Goal: Task Accomplishment & Management: Manage account settings

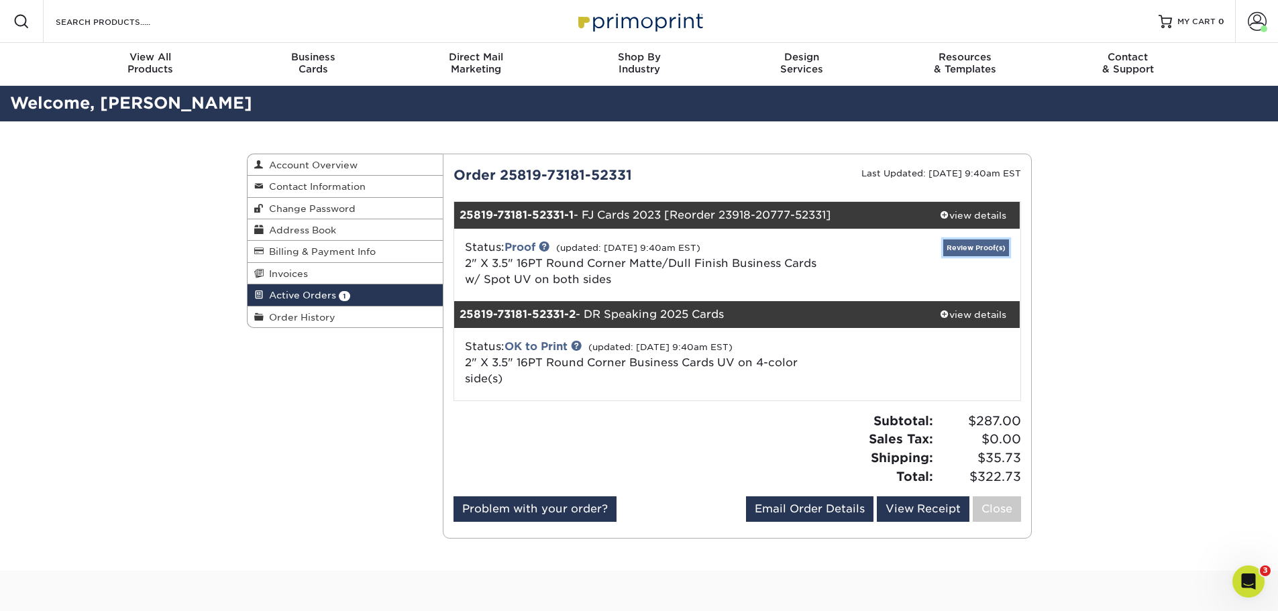
click at [970, 247] on link "Review Proof(s)" at bounding box center [976, 247] width 66 height 17
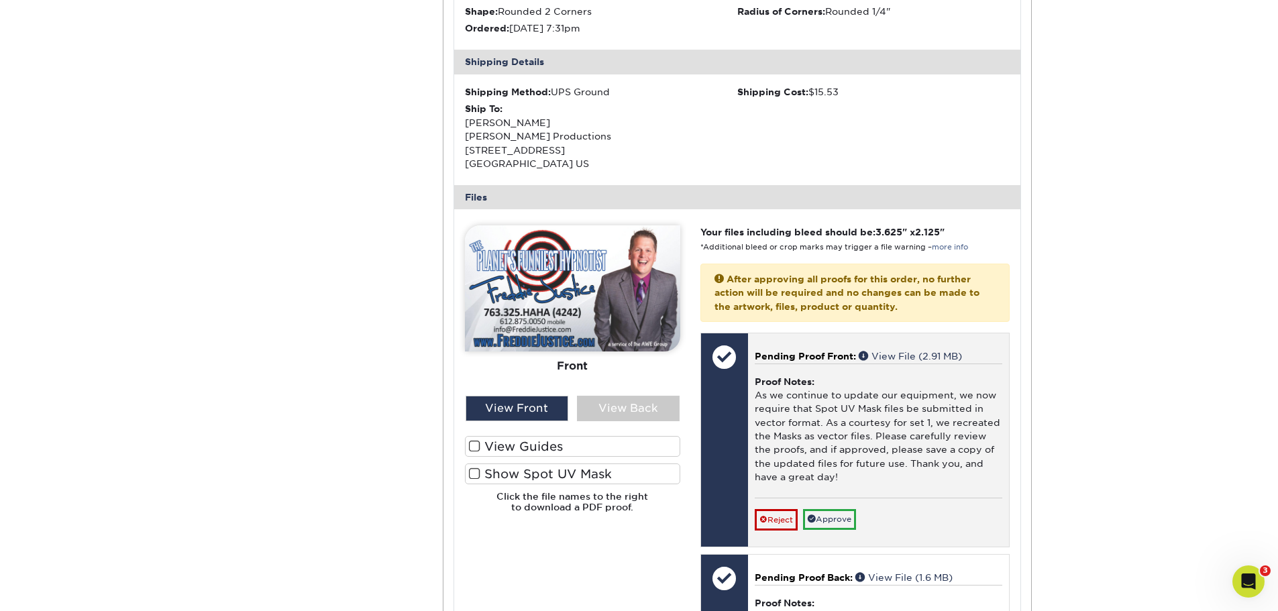
scroll to position [402, 0]
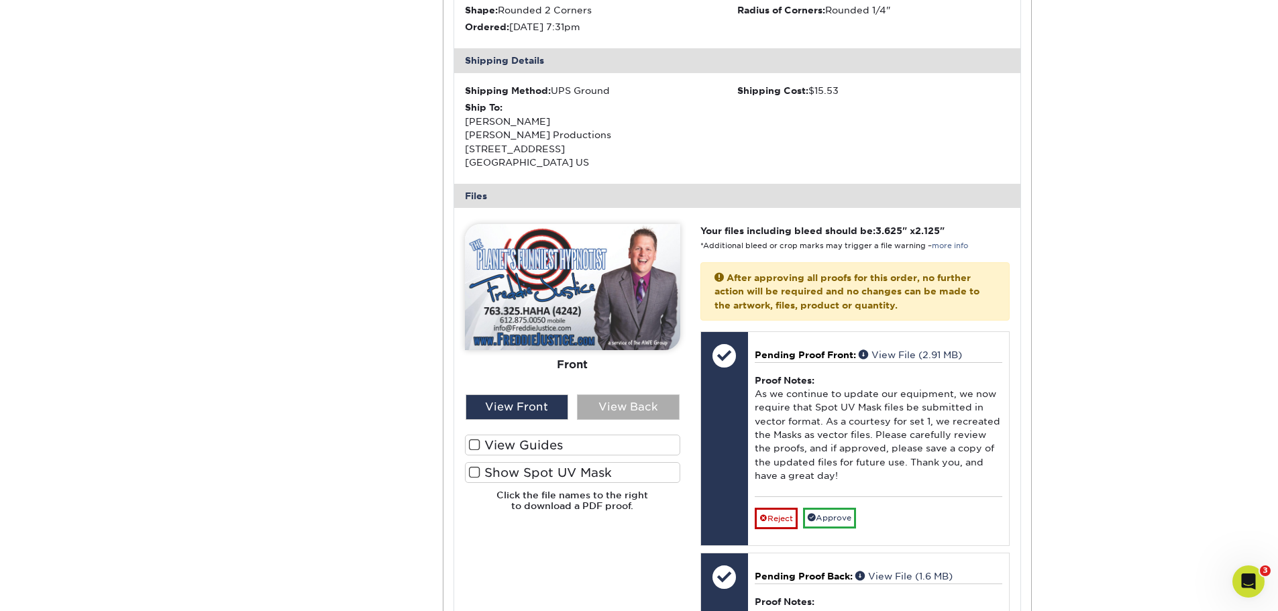
click at [623, 405] on div "View Back" at bounding box center [628, 406] width 103 height 25
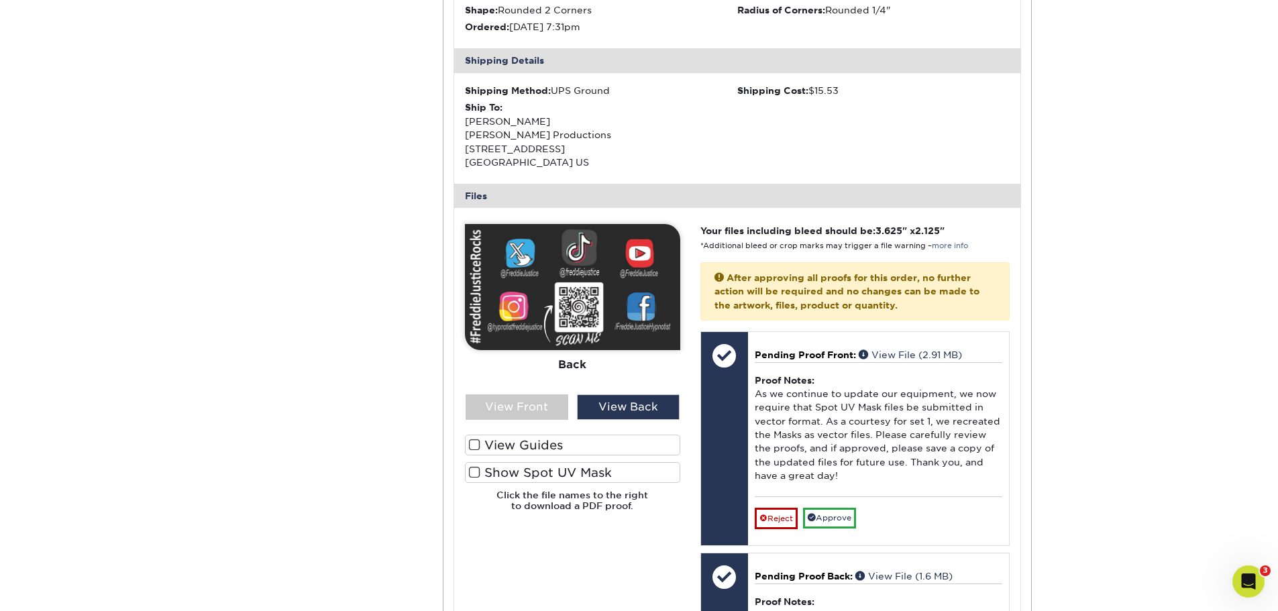
click at [516, 441] on label "View Guides" at bounding box center [572, 445] width 215 height 21
click at [0, 0] on input "View Guides" at bounding box center [0, 0] width 0 height 0
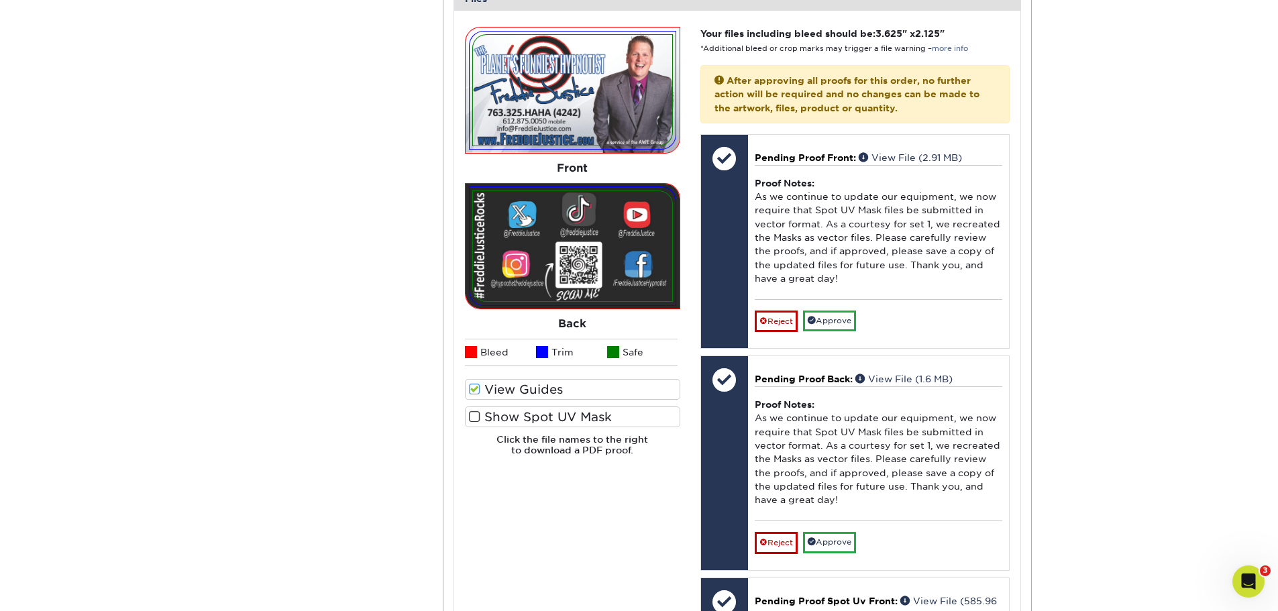
scroll to position [604, 0]
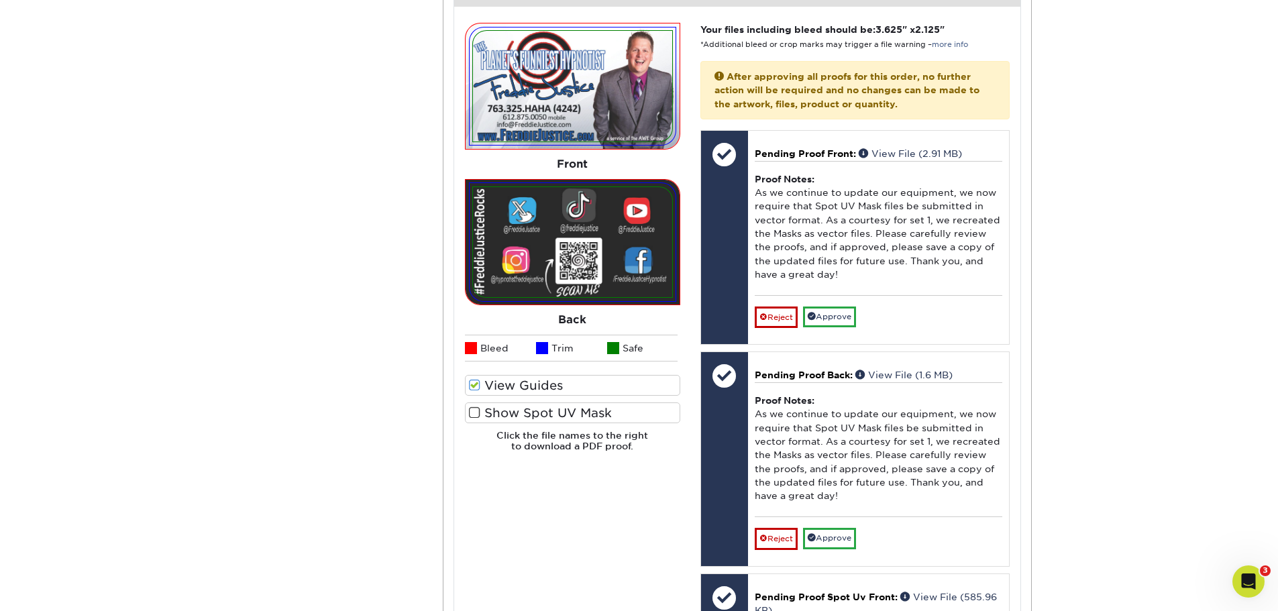
click at [522, 415] on label "Show Spot UV Mask" at bounding box center [572, 412] width 215 height 21
click at [0, 0] on input "Show Spot UV Mask" at bounding box center [0, 0] width 0 height 0
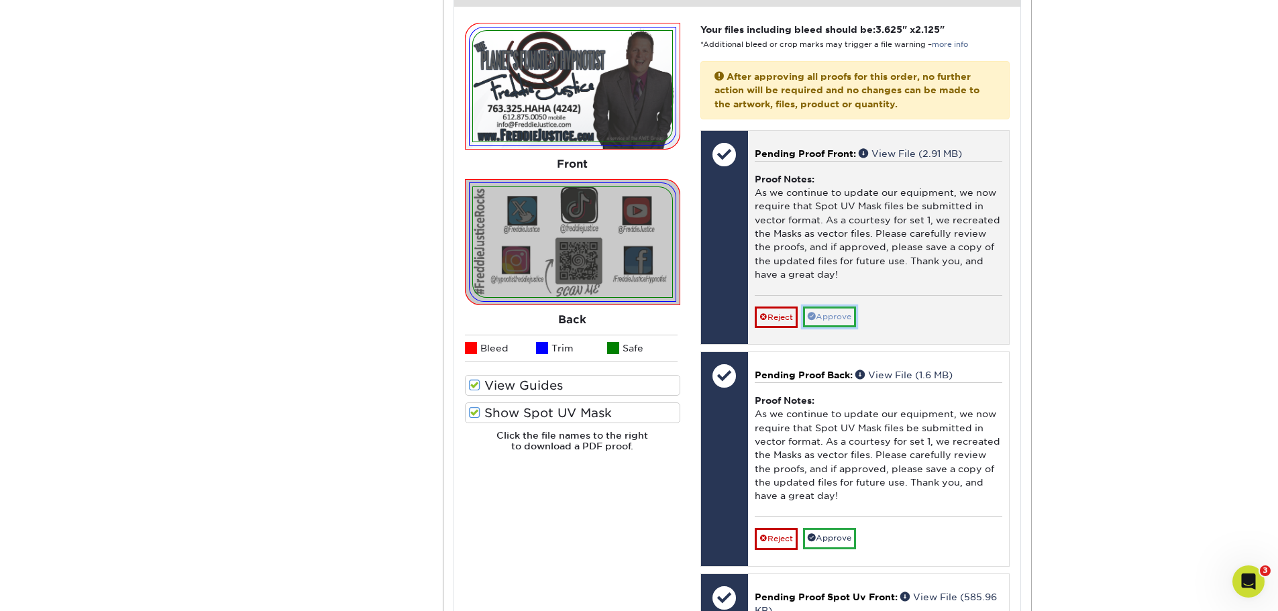
click at [832, 314] on link "Approve" at bounding box center [829, 317] width 53 height 21
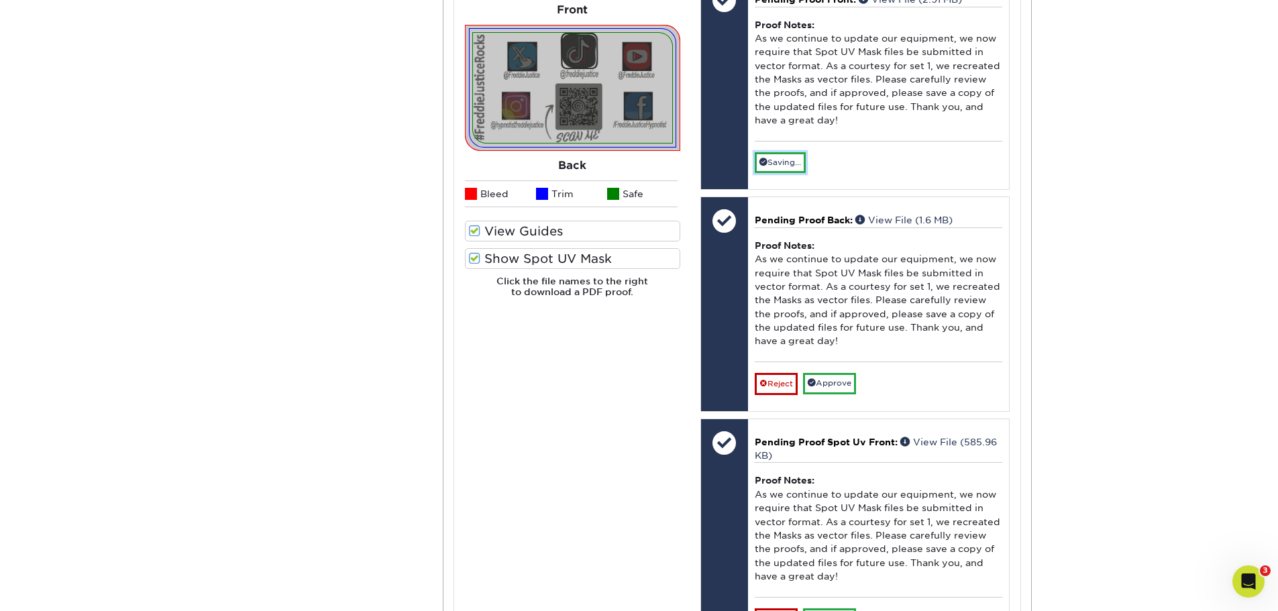
scroll to position [738, 0]
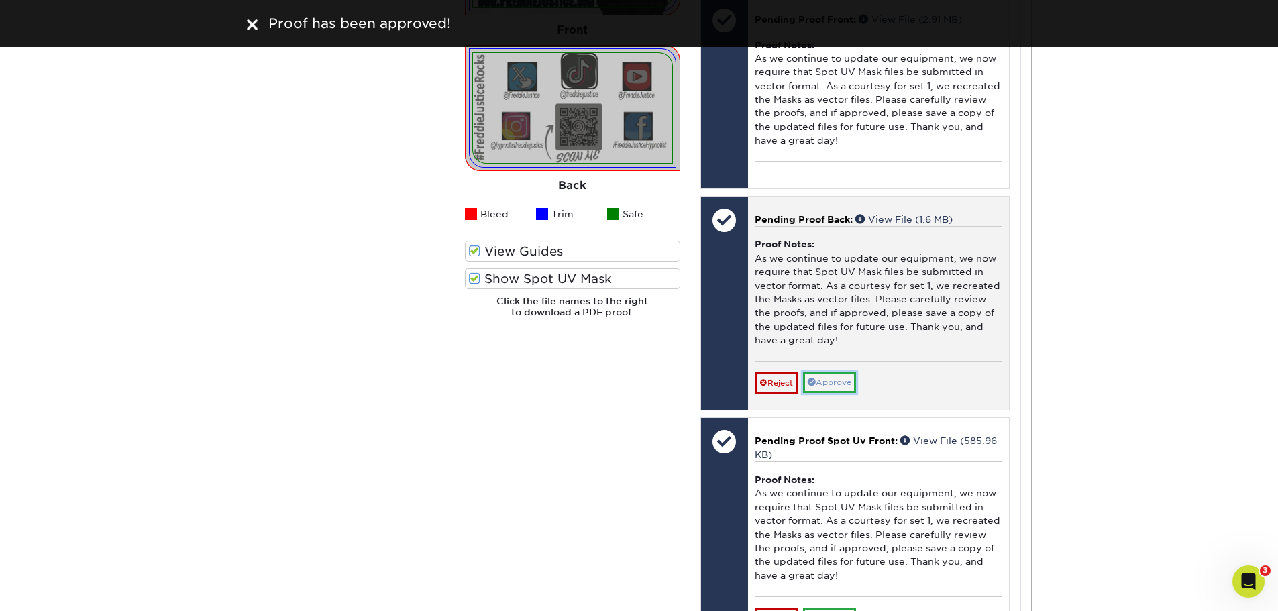
click at [834, 384] on link "Approve" at bounding box center [829, 382] width 53 height 21
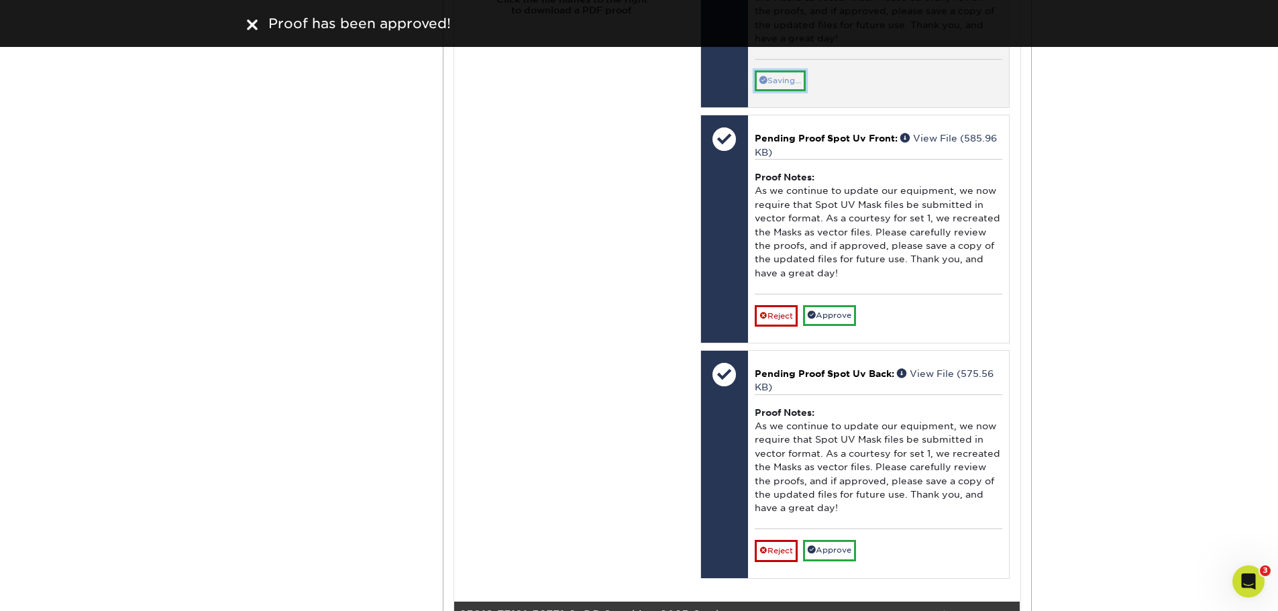
scroll to position [1073, 0]
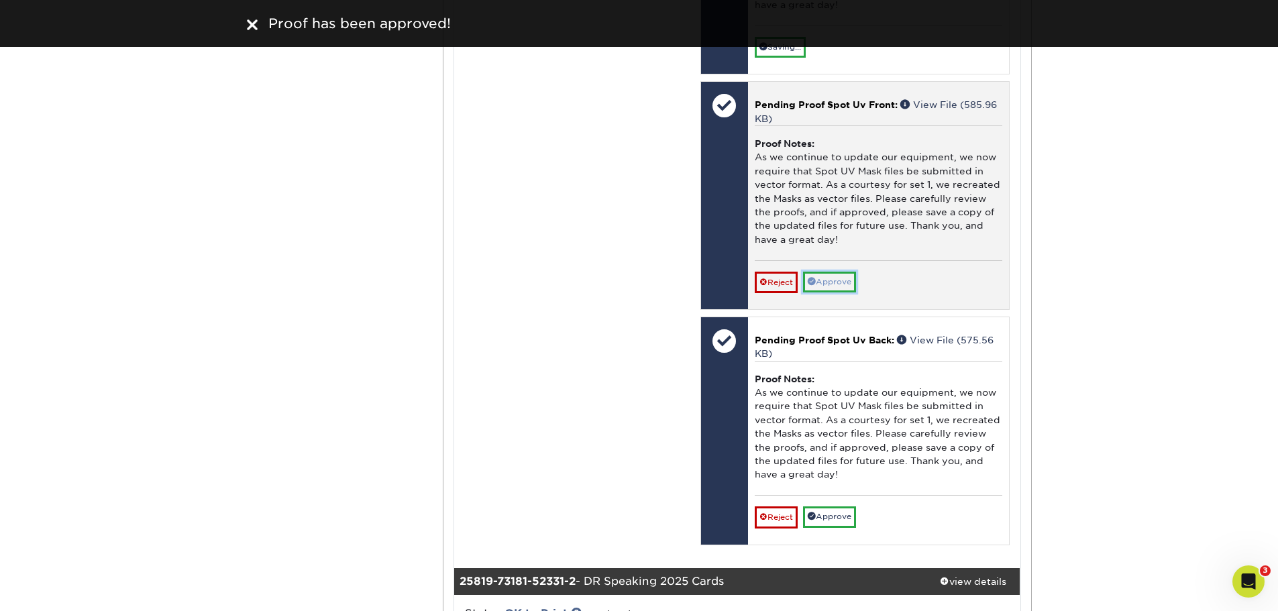
click at [820, 280] on link "Approve" at bounding box center [829, 282] width 53 height 21
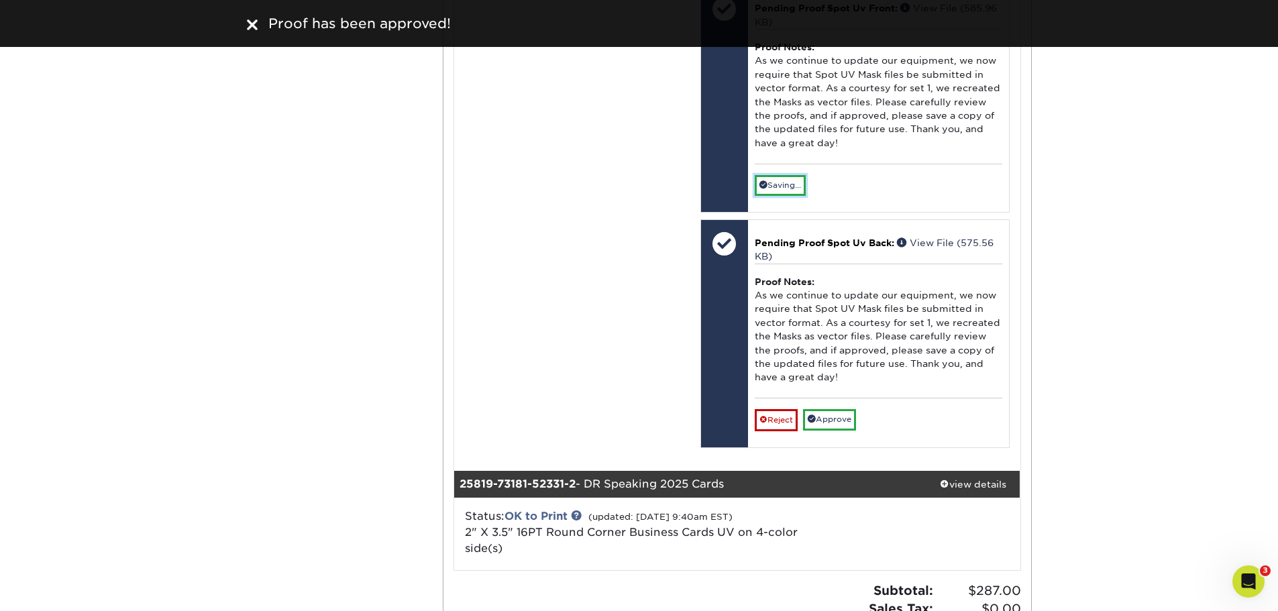
scroll to position [1341, 0]
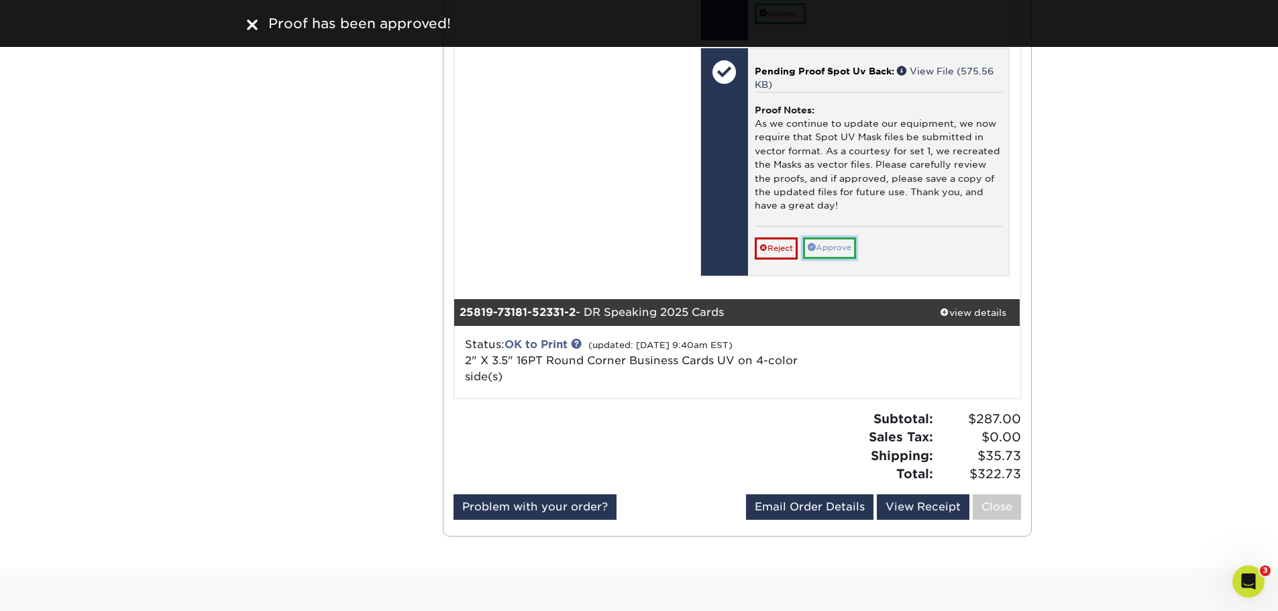
click at [832, 241] on link "Approve" at bounding box center [829, 247] width 53 height 21
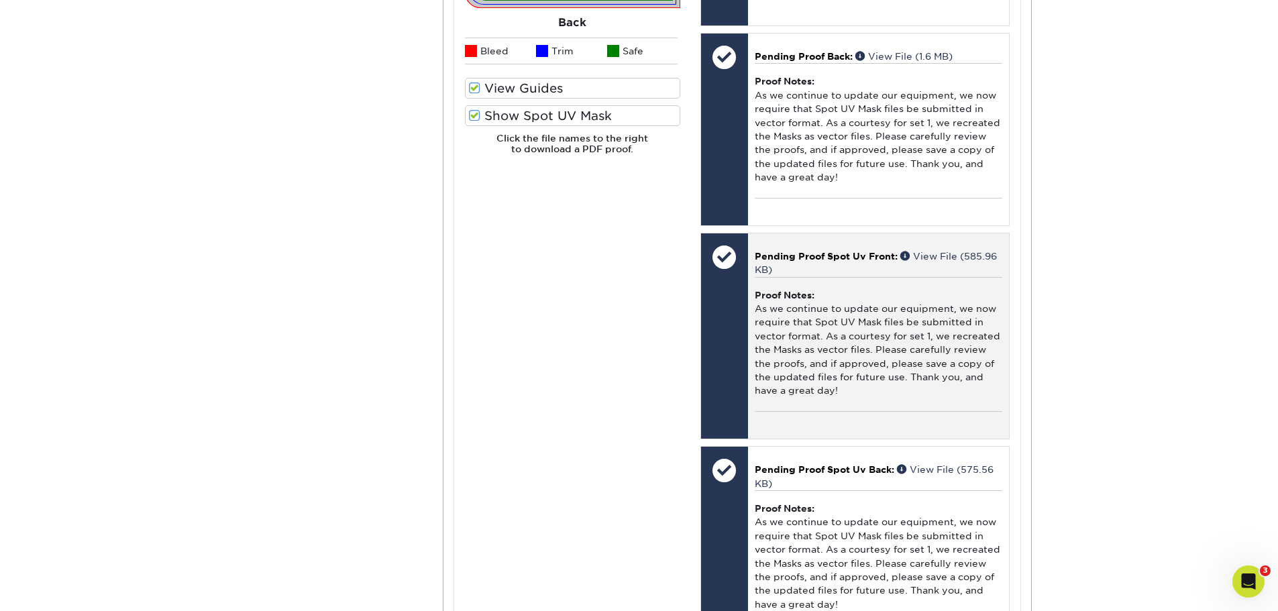
scroll to position [622, 0]
